Goal: Transaction & Acquisition: Download file/media

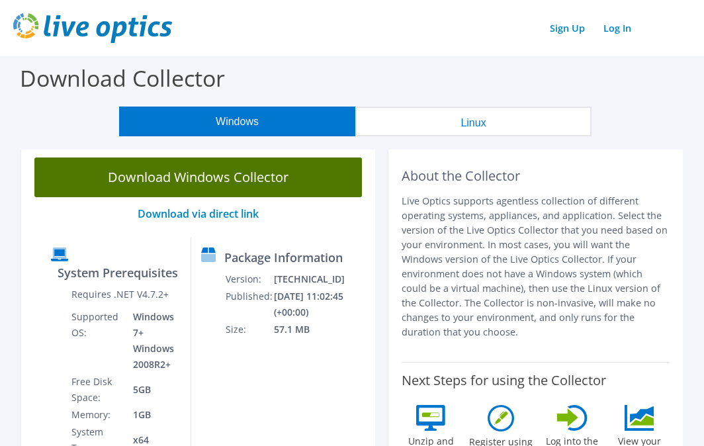
click at [192, 171] on link "Download Windows Collector" at bounding box center [198, 178] width 328 height 40
